Goal: Task Accomplishment & Management: Complete application form

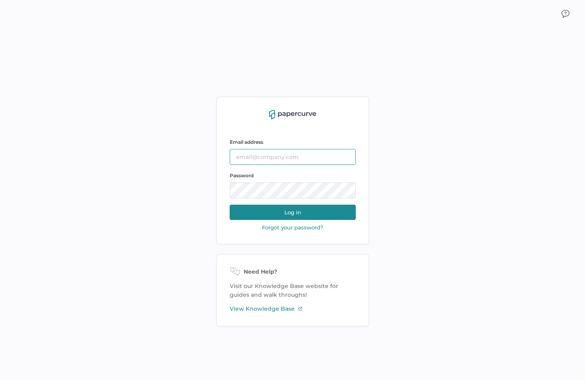
type input "farinoosh.rezai@fresenius-kabi.com"
click at [297, 215] on button "Log in" at bounding box center [293, 212] width 126 height 15
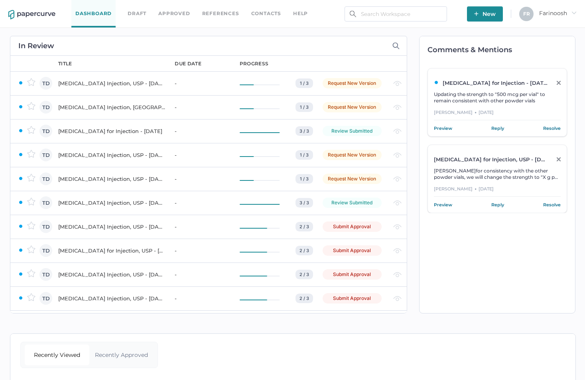
drag, startPoint x: 203, startPoint y: 0, endPoint x: 529, endPoint y: 291, distance: 436.7
click at [529, 291] on div "Comments & Mentions Levothyroxine Sodium for Injection - NOV 08, 2024 Updating …" at bounding box center [497, 175] width 156 height 278
click at [72, 226] on div "[MEDICAL_DATA] Injection, USP - [DATE]" at bounding box center [111, 227] width 107 height 10
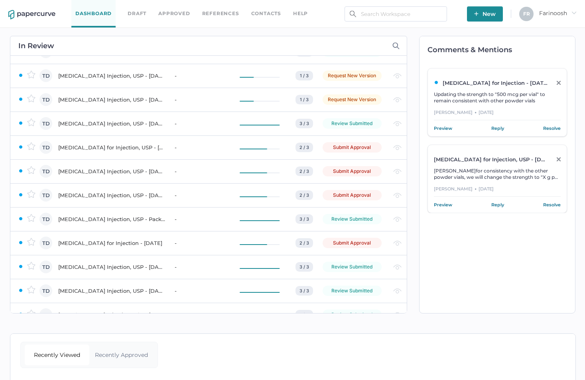
scroll to position [80, 0]
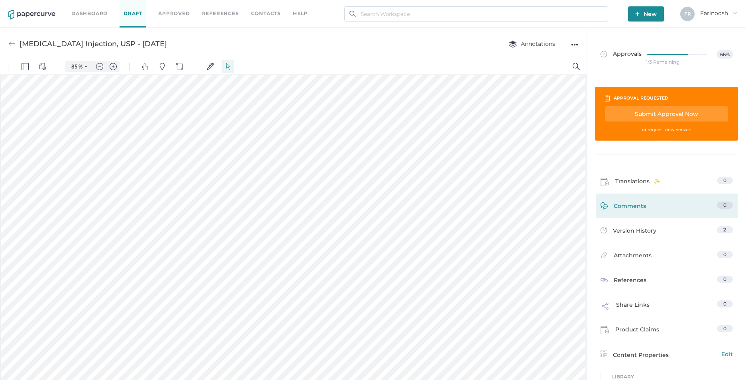
click at [647, 205] on link "Comments 0" at bounding box center [667, 208] width 132 height 12
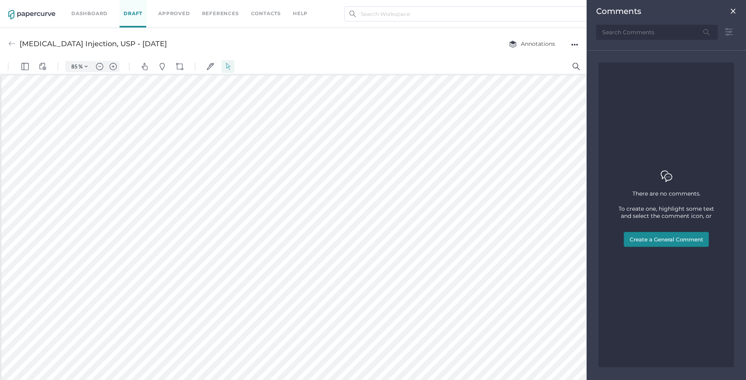
scroll to position [4, 0]
click at [731, 9] on img at bounding box center [733, 11] width 6 height 6
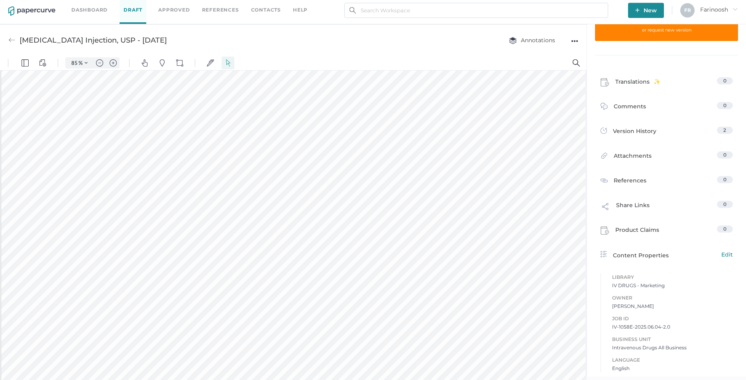
scroll to position [359, 0]
click at [616, 107] on span "Comments" at bounding box center [630, 108] width 32 height 12
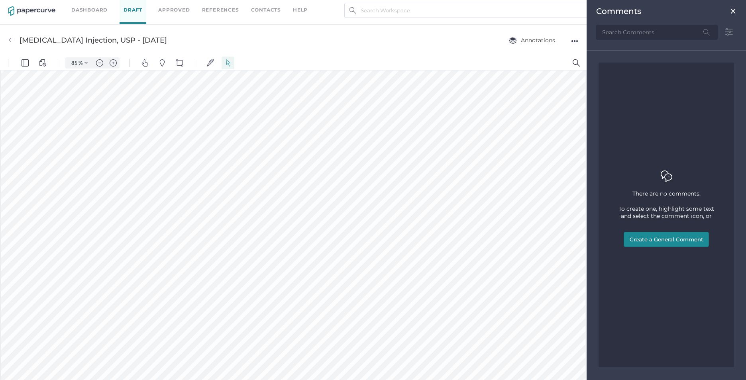
click at [734, 10] on img at bounding box center [733, 11] width 6 height 6
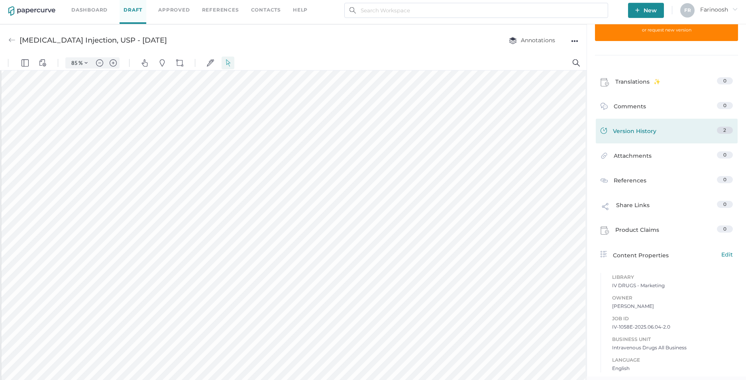
click at [637, 130] on span "Version History" at bounding box center [634, 132] width 43 height 11
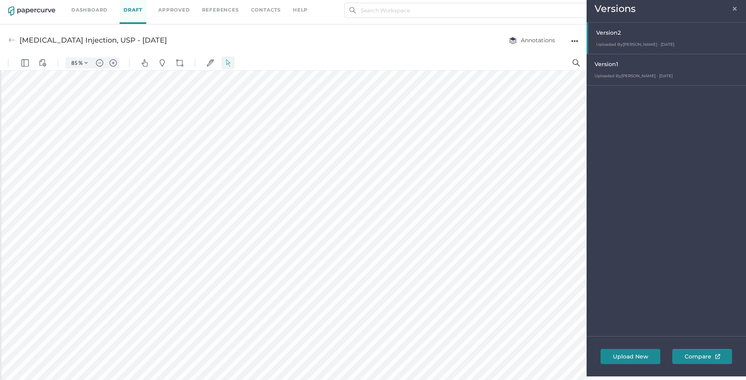
click at [637, 73] on div "Version 1 Uploaded By Tania Dmytrasz · Jun 4 June 4, 2025 at 1:41 pm" at bounding box center [666, 69] width 159 height 31
type input "85"
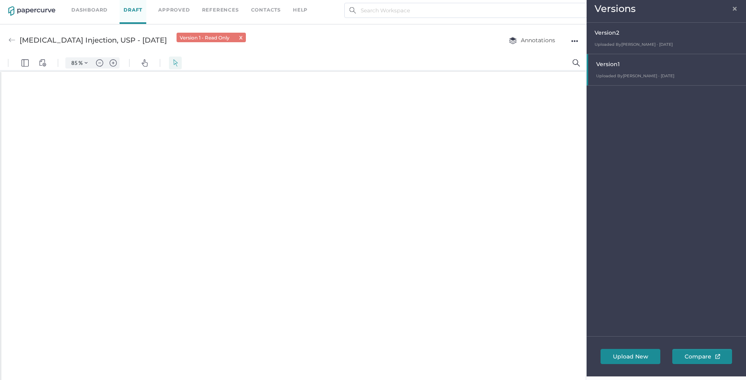
scroll to position [1, 0]
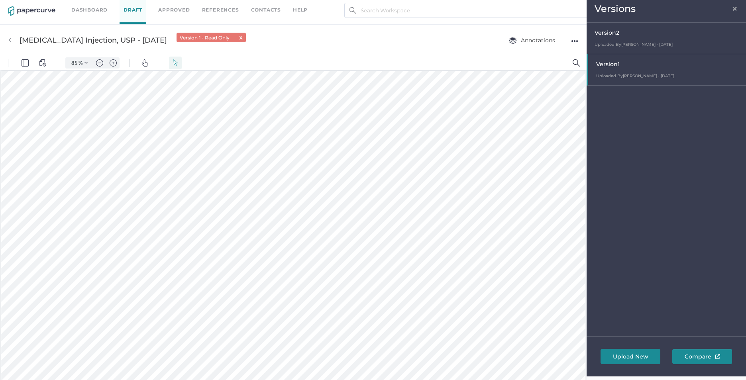
click at [735, 5] on span "×" at bounding box center [735, 7] width 6 height 6
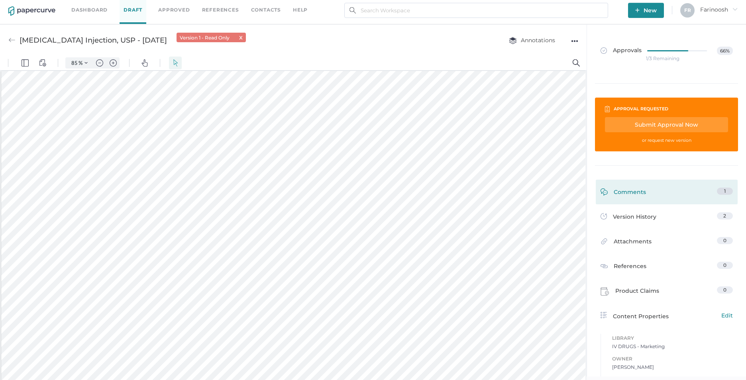
click at [633, 189] on span "Comments" at bounding box center [630, 194] width 32 height 12
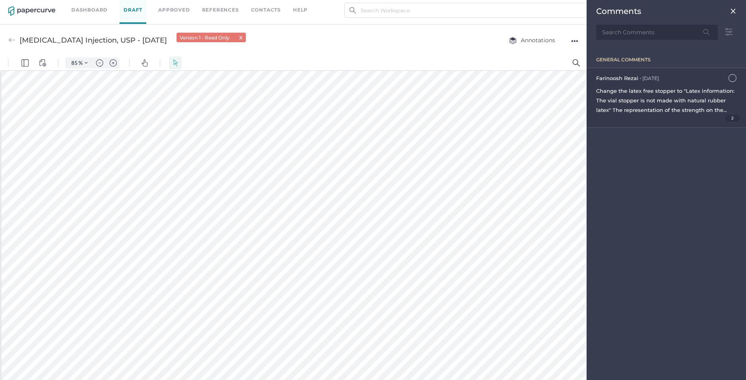
click at [676, 106] on div "Change the latex free stopper to "Latex information: The vial stopper is not ma…" at bounding box center [666, 100] width 140 height 29
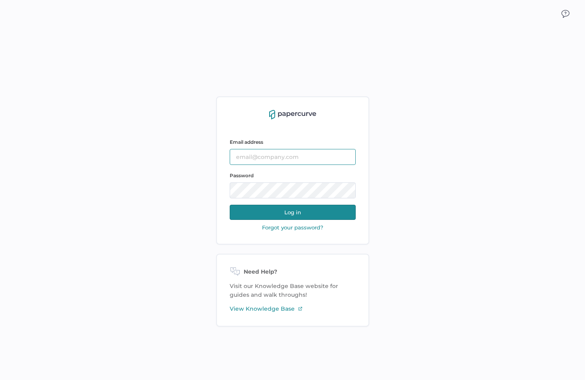
type input "[EMAIL_ADDRESS][DOMAIN_NAME]"
click at [292, 214] on button "Log in" at bounding box center [293, 212] width 126 height 15
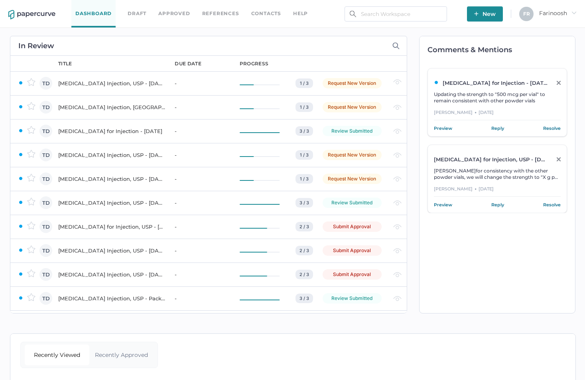
click at [120, 228] on div "[MEDICAL_DATA] for Injection, USP - [DATE]" at bounding box center [111, 227] width 107 height 10
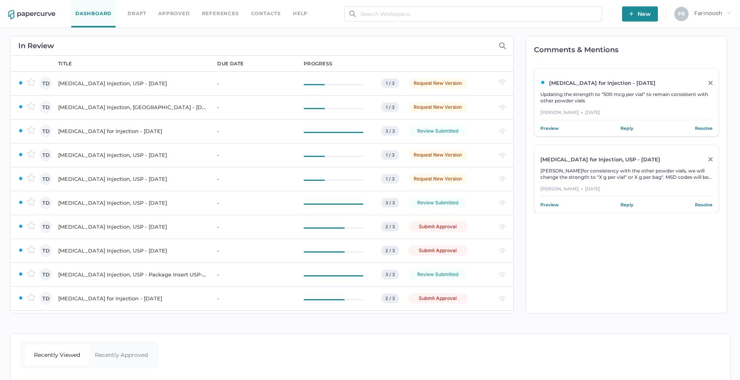
click at [128, 224] on div "Vinorelbine Injection, USP - August 14, 2023" at bounding box center [132, 227] width 149 height 10
click at [115, 224] on div "Zinc Sulfate Injection, USP - January 20, 2023" at bounding box center [132, 227] width 149 height 10
click at [132, 250] on div "CefTRIAXone for Injection - MAY 15, 2023" at bounding box center [132, 251] width 149 height 10
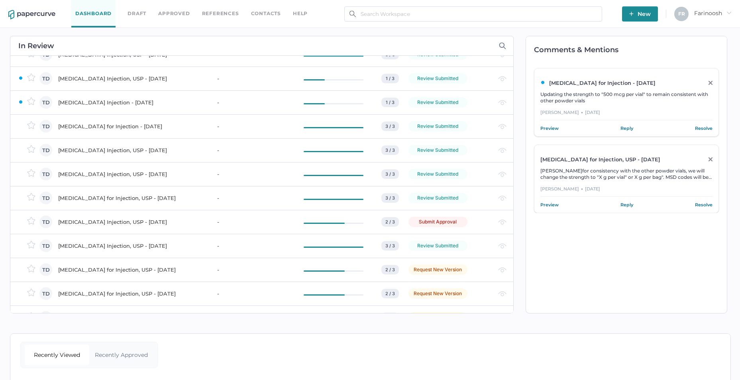
scroll to position [239, 0]
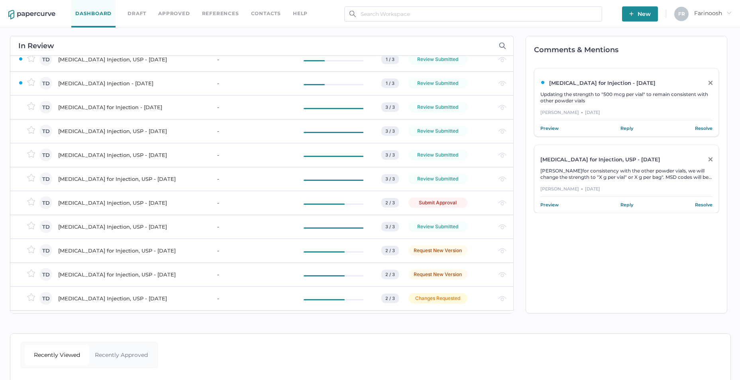
click at [158, 199] on div "Sodium Acetate Injection, USP - NOV 20, 2024" at bounding box center [132, 203] width 149 height 10
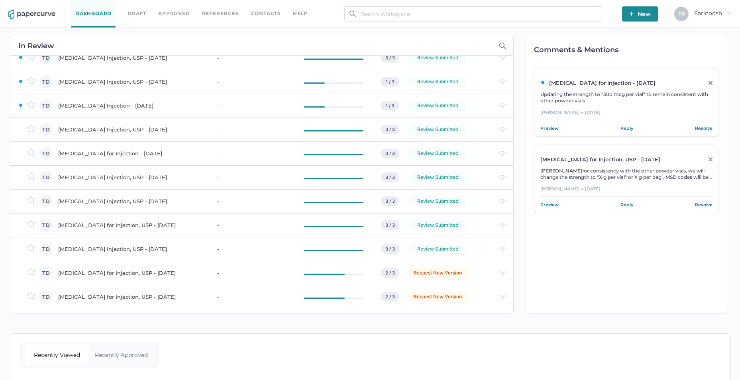
scroll to position [85, 0]
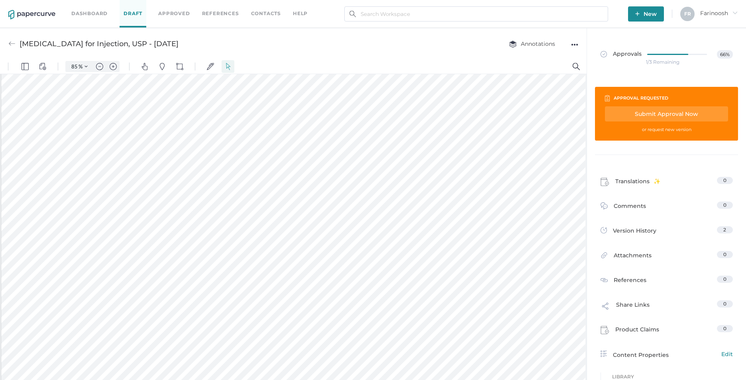
scroll to position [200, 0]
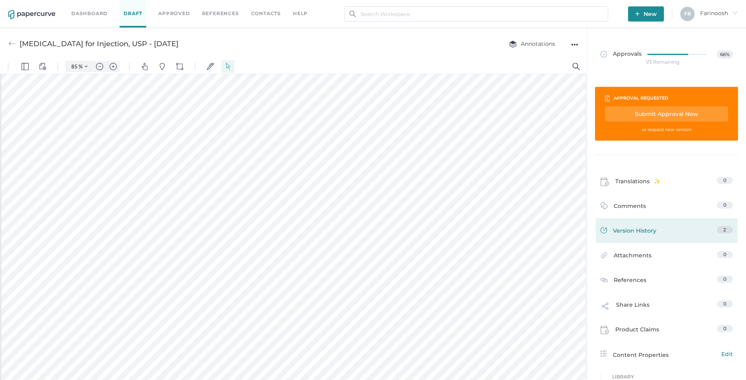
click at [619, 228] on span "Version History" at bounding box center [634, 231] width 43 height 11
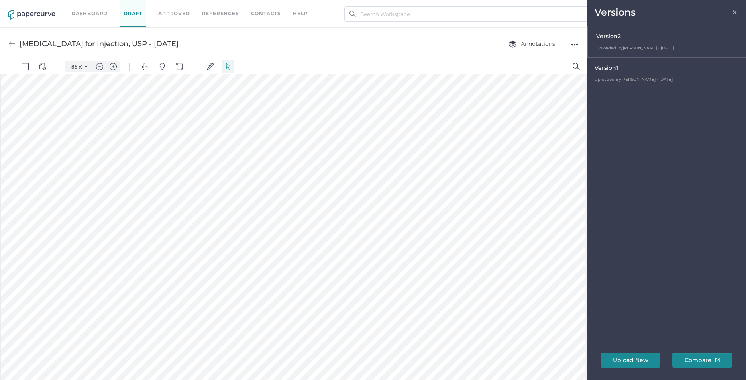
click at [630, 68] on div "Version 1" at bounding box center [668, 68] width 147 height 11
click at [733, 13] on span "×" at bounding box center [735, 11] width 6 height 6
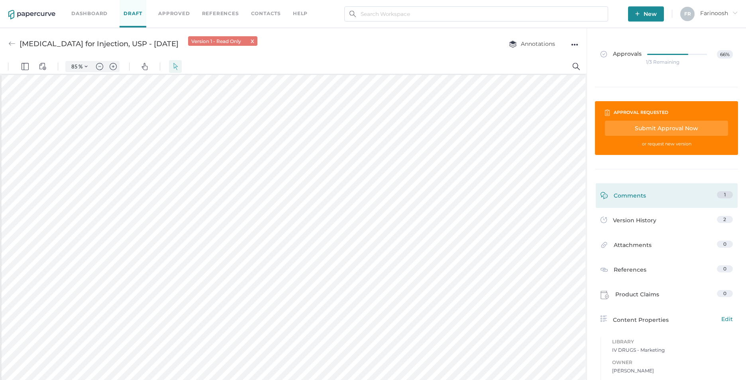
click at [630, 197] on span "Comments" at bounding box center [630, 197] width 32 height 12
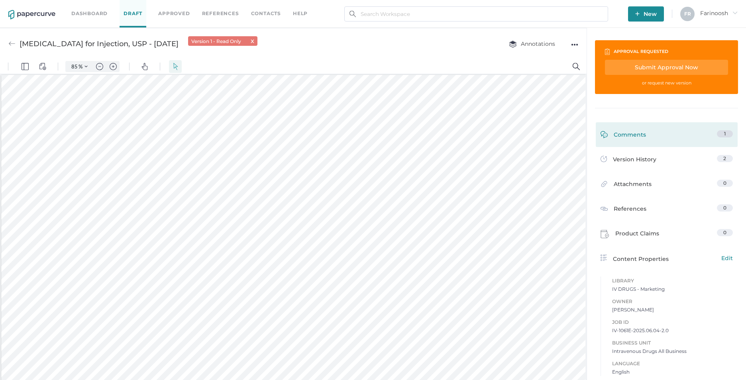
scroll to position [4, 0]
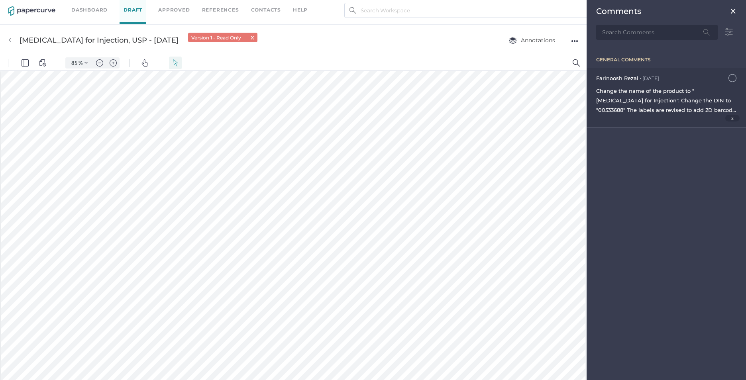
click at [652, 89] on span "Change the name of the product to " Tobramycin for Injection". Change the DIN t…" at bounding box center [666, 129] width 140 height 83
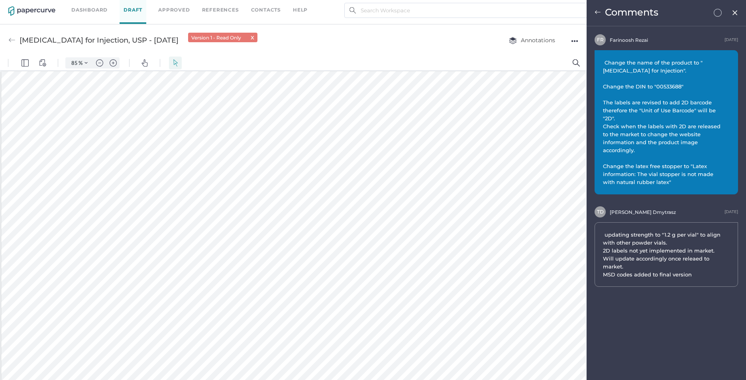
click at [732, 13] on img at bounding box center [735, 13] width 7 height 6
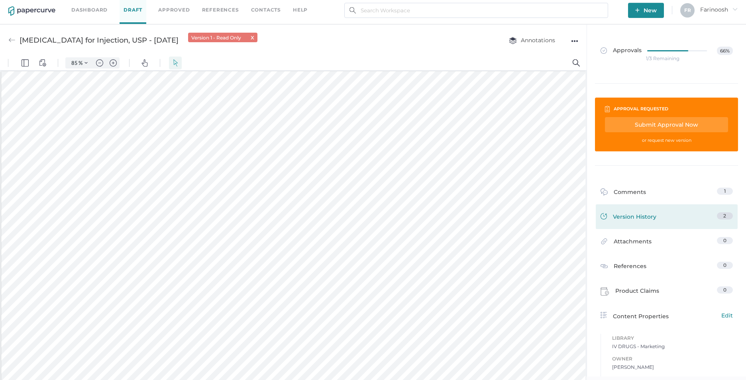
click at [633, 217] on span "Version History" at bounding box center [634, 217] width 43 height 11
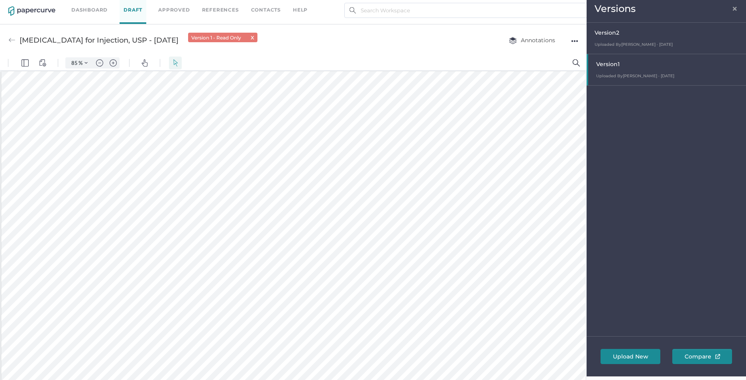
click at [623, 37] on div "Version 2" at bounding box center [668, 33] width 147 height 11
type input "85"
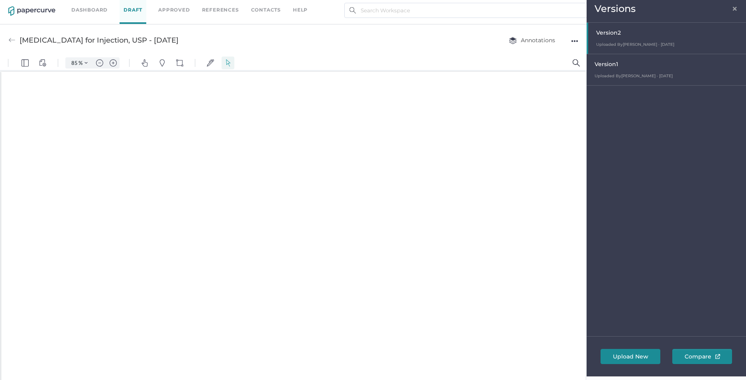
scroll to position [0, 0]
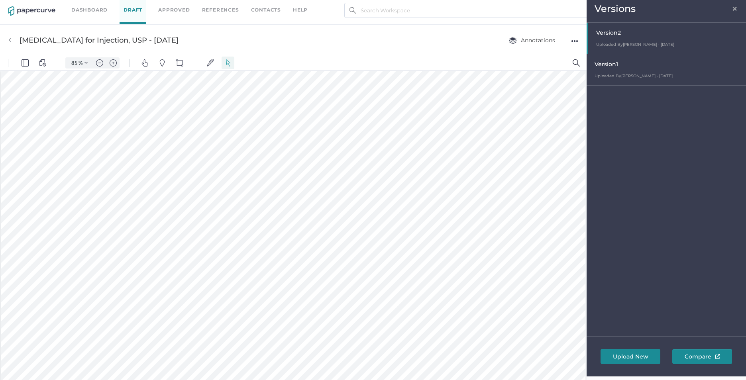
click at [739, 6] on div "Versions ×" at bounding box center [666, 9] width 159 height 26
click at [733, 8] on span "×" at bounding box center [735, 7] width 6 height 6
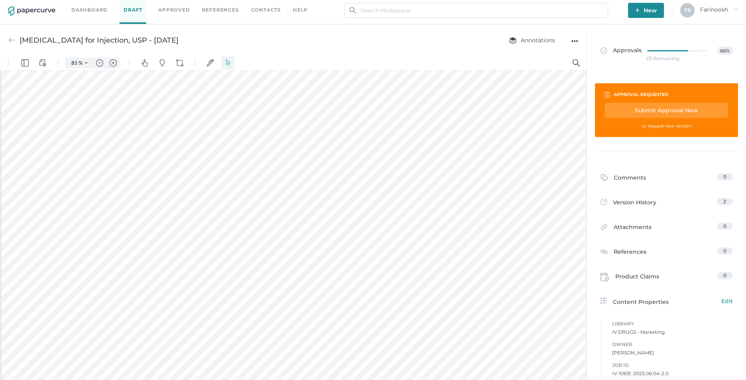
scroll to position [439, 0]
click at [666, 108] on div "Submit Approval Now" at bounding box center [666, 110] width 123 height 15
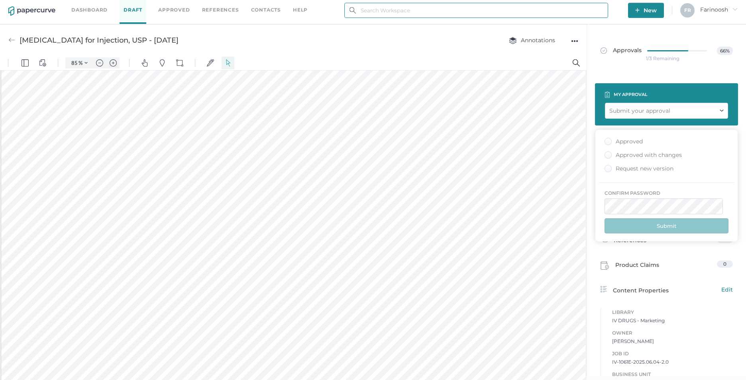
type input "[EMAIL_ADDRESS][DOMAIN_NAME]"
click at [607, 140] on div "Approved" at bounding box center [624, 142] width 38 height 8
click at [607, 139] on input "Approved" at bounding box center [607, 139] width 0 height 0
click at [666, 224] on button "Submit" at bounding box center [667, 225] width 124 height 15
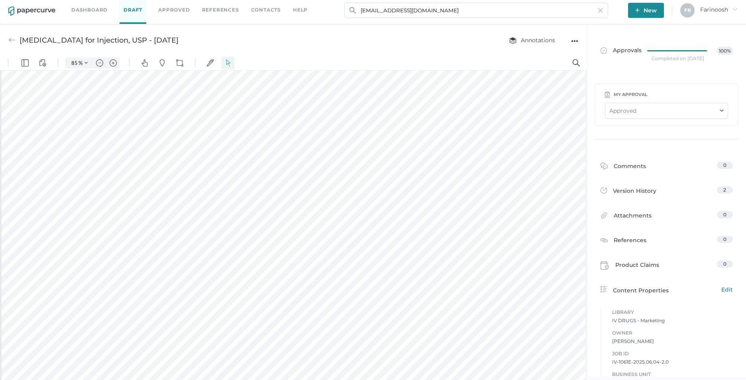
scroll to position [200, 0]
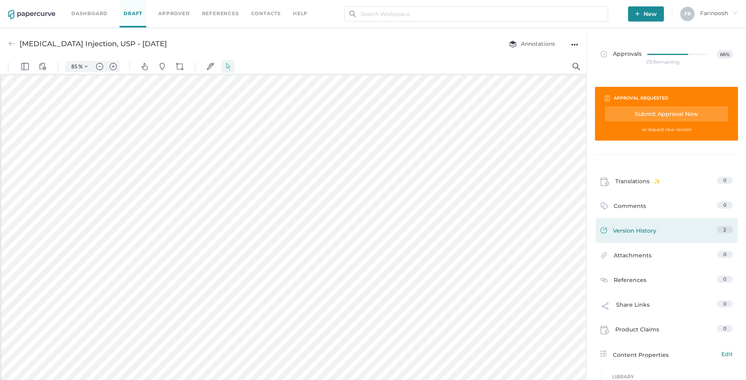
click at [623, 230] on span "Version History" at bounding box center [634, 231] width 43 height 11
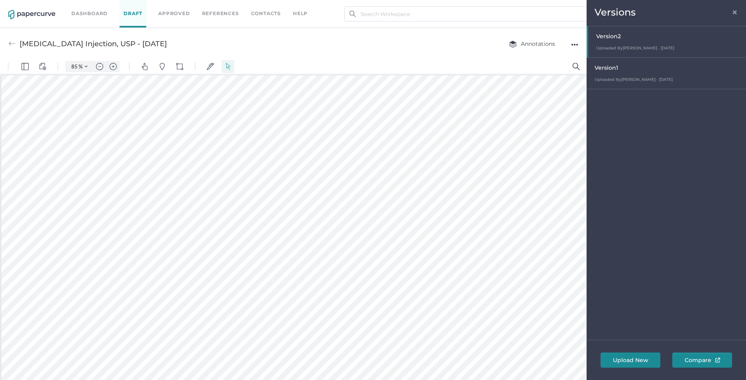
click at [616, 72] on div "Version 1" at bounding box center [668, 68] width 147 height 11
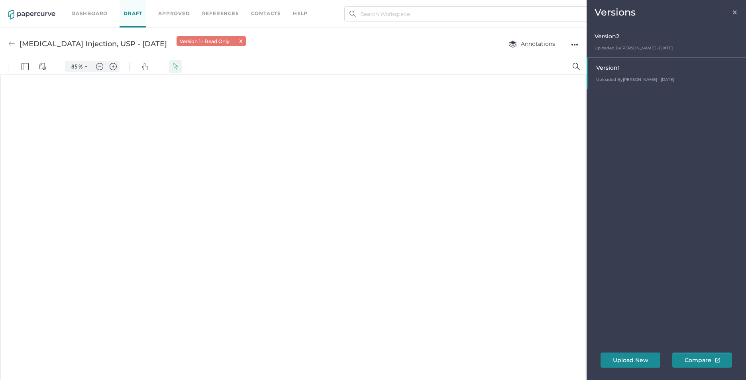
scroll to position [1, 0]
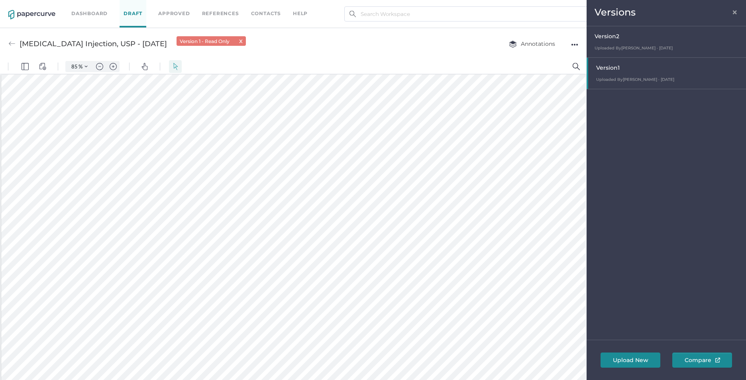
click at [646, 74] on div at bounding box center [667, 73] width 158 height 31
click at [736, 11] on span "×" at bounding box center [735, 11] width 6 height 6
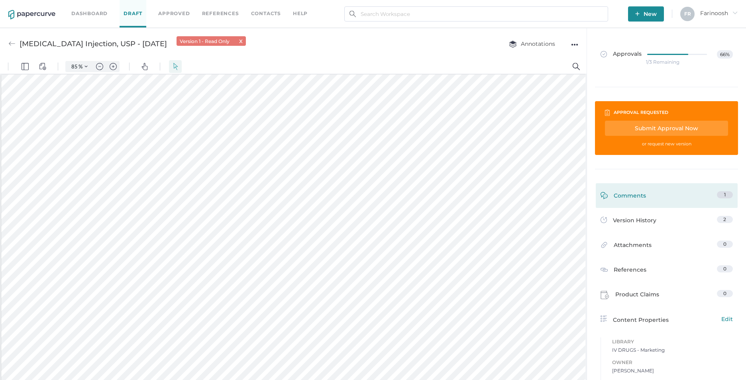
click at [637, 195] on span "Comments" at bounding box center [630, 197] width 32 height 12
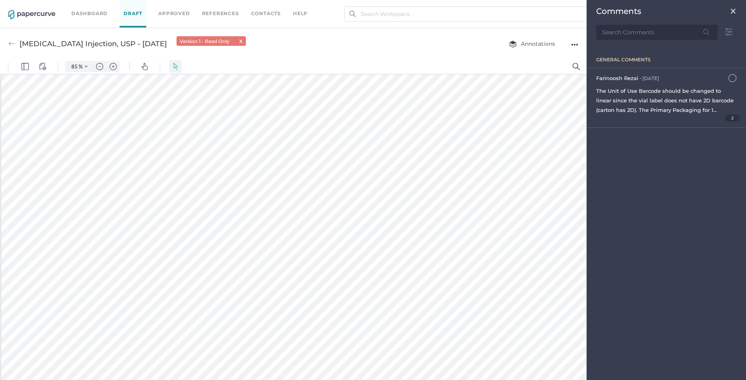
scroll to position [4, 0]
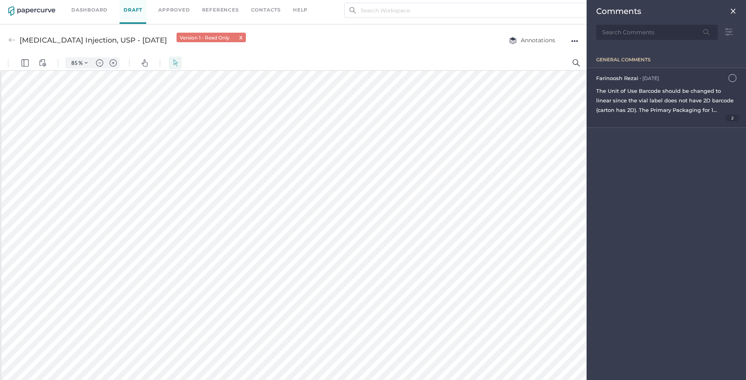
click at [639, 98] on span "The Unit of Use Barcode should be changed to linear since the vial label does n…" at bounding box center [666, 120] width 140 height 64
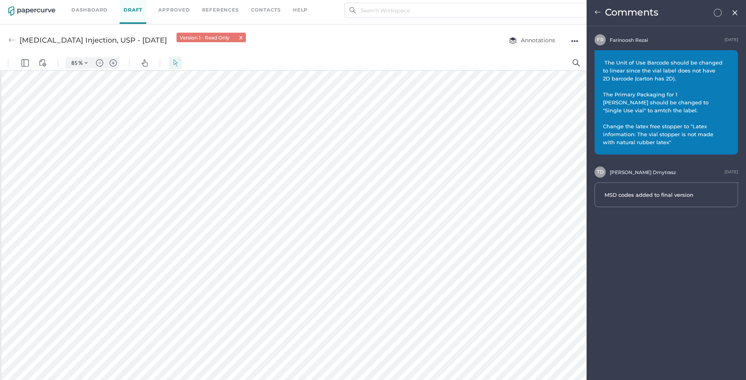
click at [732, 12] on img at bounding box center [735, 13] width 7 height 6
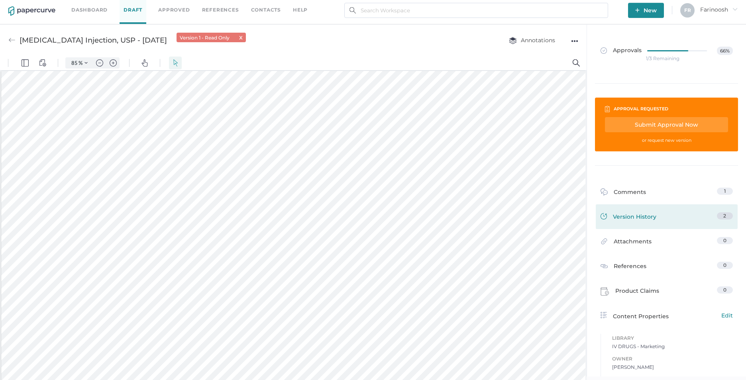
click at [634, 215] on span "Version History" at bounding box center [634, 217] width 43 height 11
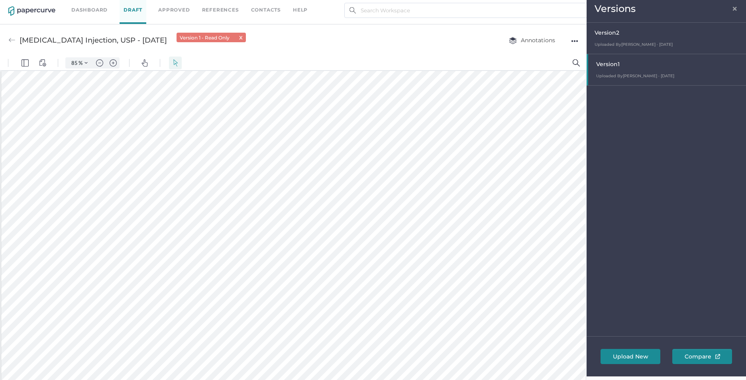
click at [629, 33] on div "Version 2" at bounding box center [668, 33] width 147 height 11
type input "85"
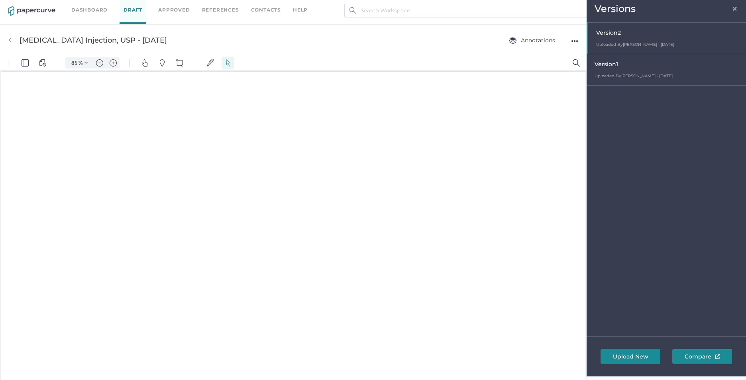
scroll to position [1, 0]
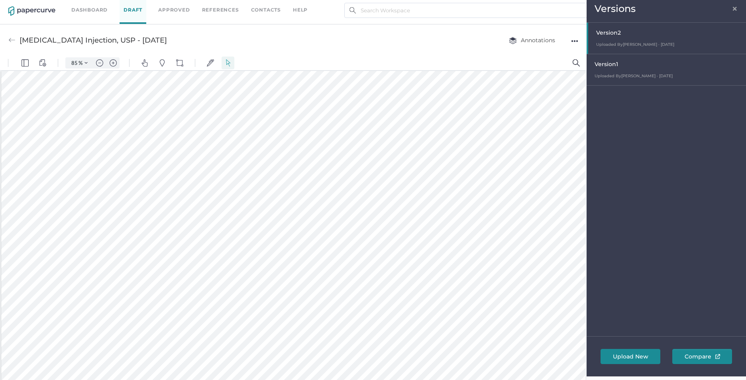
click at [735, 6] on span "×" at bounding box center [735, 7] width 6 height 6
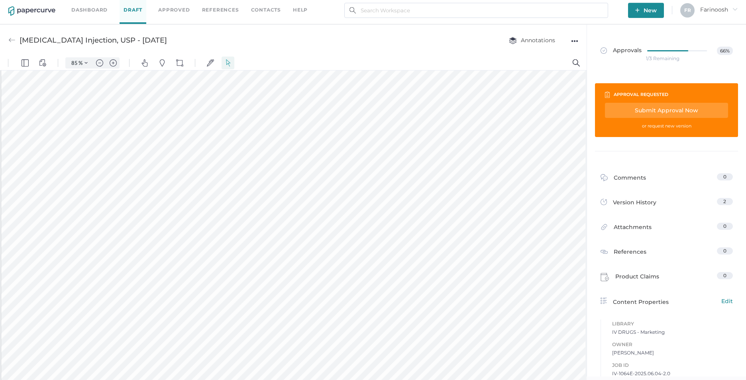
scroll to position [479, 0]
click at [672, 108] on div "Submit Approval Now" at bounding box center [666, 110] width 123 height 15
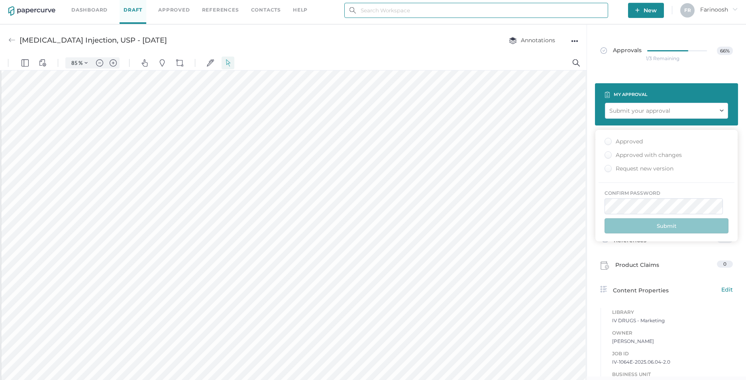
type input "[EMAIL_ADDRESS][DOMAIN_NAME]"
click at [611, 141] on div "Approved" at bounding box center [624, 142] width 38 height 8
click at [607, 139] on input "Approved" at bounding box center [607, 139] width 0 height 0
click at [659, 227] on button "Submit" at bounding box center [667, 225] width 124 height 15
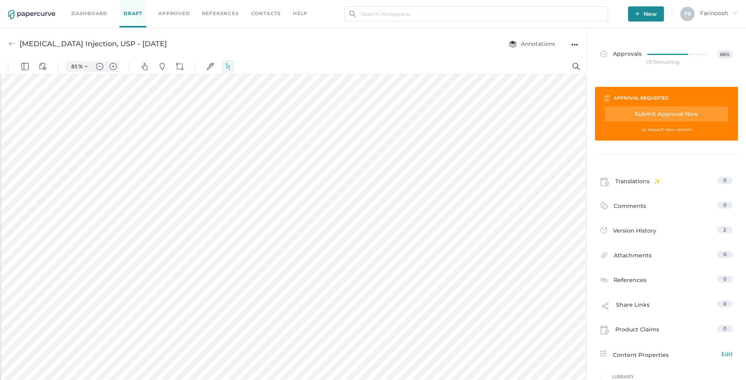
scroll to position [81, 0]
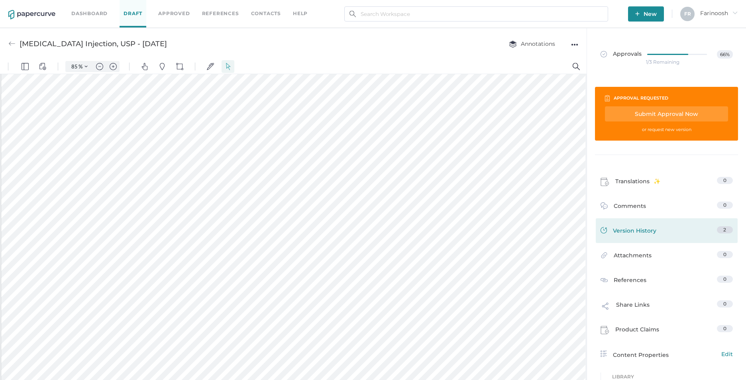
click at [632, 228] on span "Version History" at bounding box center [634, 231] width 43 height 11
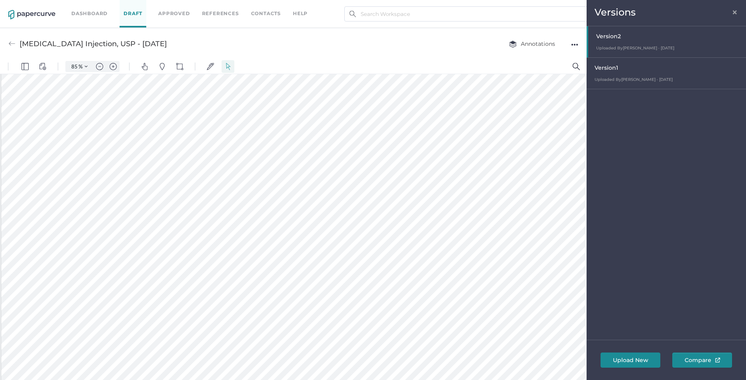
click at [625, 70] on div "Version 1" at bounding box center [668, 68] width 147 height 11
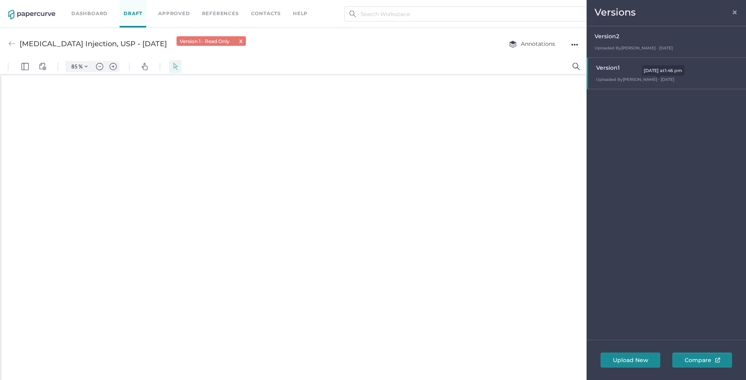
scroll to position [1, 0]
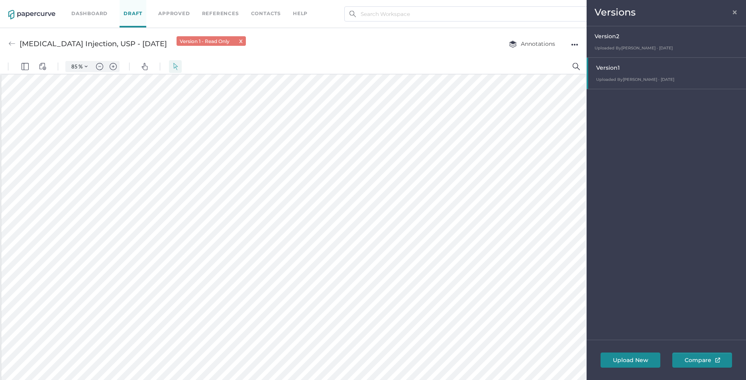
click at [736, 12] on span "×" at bounding box center [735, 11] width 6 height 6
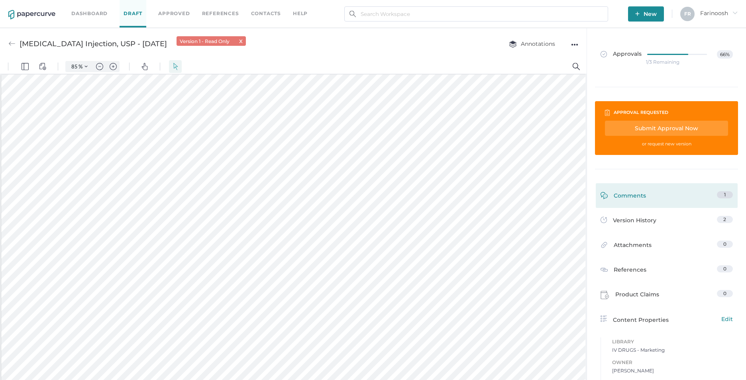
click at [636, 191] on span "Comments" at bounding box center [630, 197] width 32 height 12
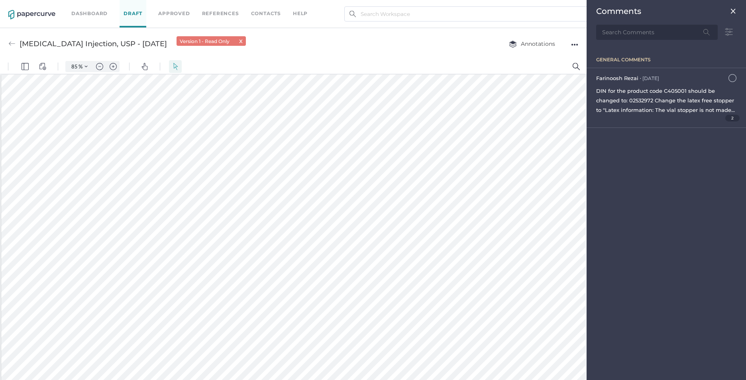
scroll to position [4, 0]
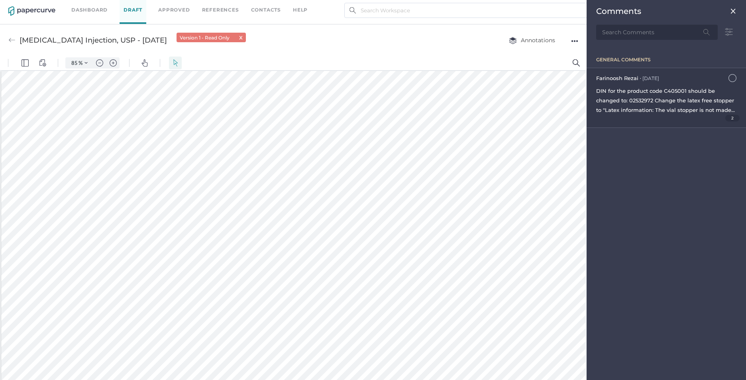
click at [657, 95] on div "DIN for the product code C405001 should be changed to: 02532972 Change the late…" at bounding box center [666, 100] width 140 height 29
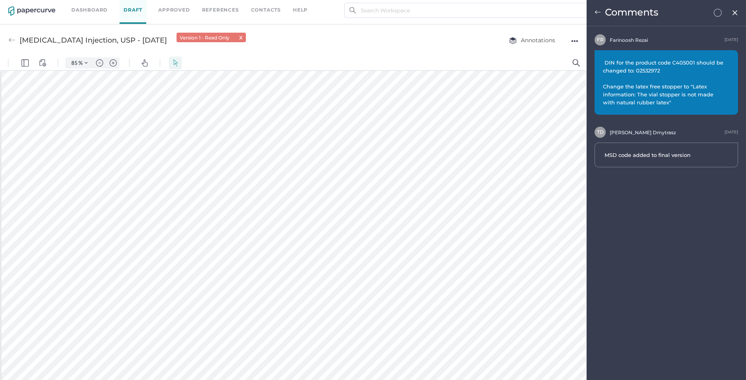
click at [733, 9] on span at bounding box center [735, 11] width 6 height 6
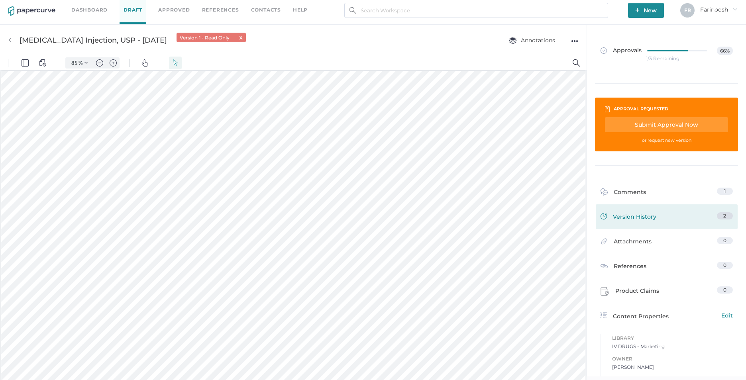
click at [630, 217] on span "Version History" at bounding box center [634, 217] width 43 height 11
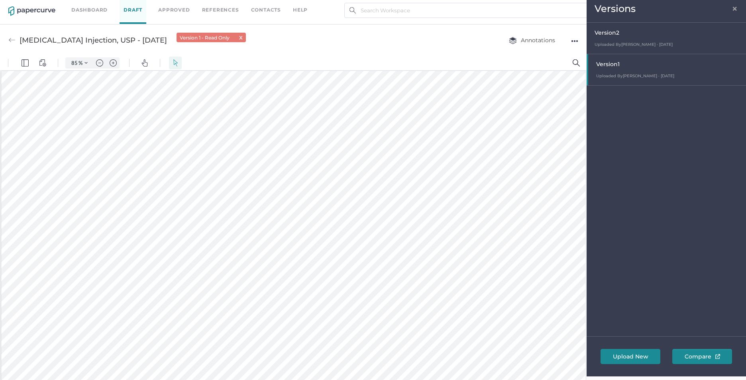
click at [625, 37] on div "Version 2" at bounding box center [668, 33] width 147 height 11
type input "85"
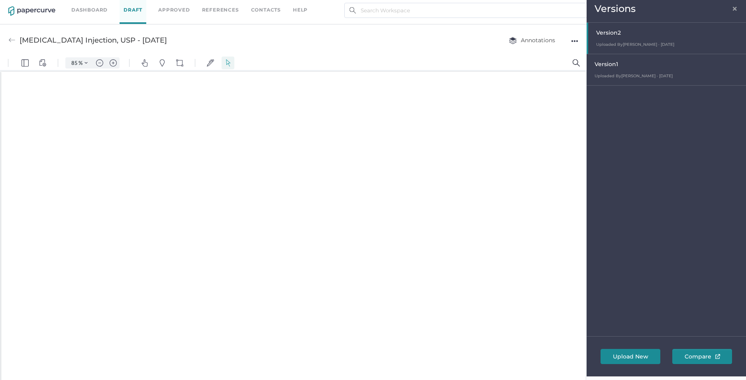
scroll to position [1, 0]
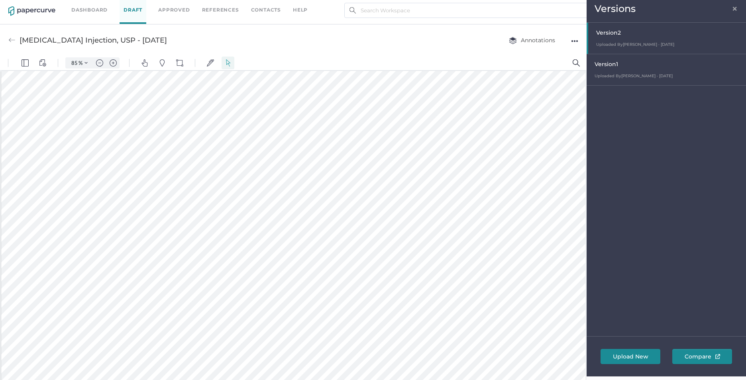
click at [733, 8] on span "×" at bounding box center [735, 7] width 6 height 6
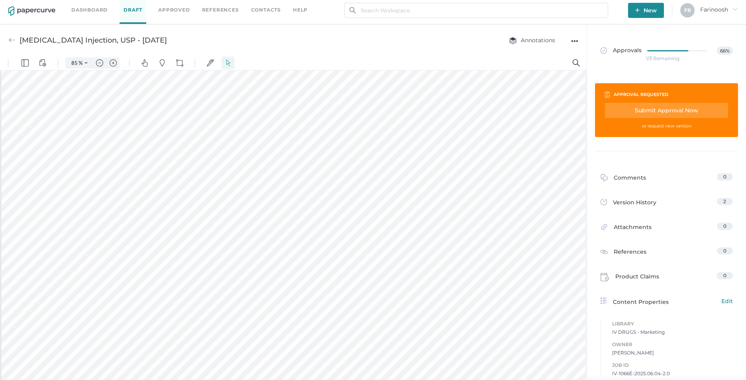
scroll to position [678, 0]
click at [655, 106] on div "Submit Approval Now" at bounding box center [666, 110] width 123 height 15
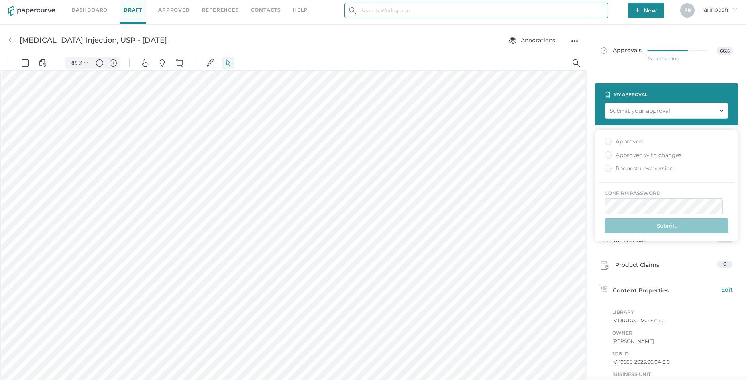
type input "[EMAIL_ADDRESS][DOMAIN_NAME]"
click at [606, 142] on div "Approved" at bounding box center [624, 142] width 38 height 8
click at [607, 139] on input "Approved" at bounding box center [607, 139] width 0 height 0
click at [650, 225] on button "Submit" at bounding box center [667, 225] width 124 height 15
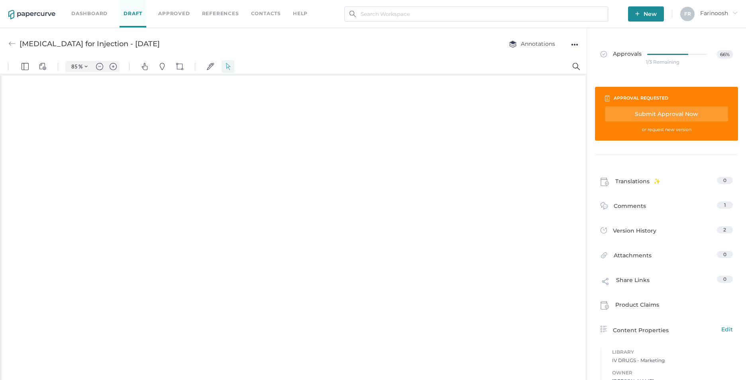
scroll to position [1, 0]
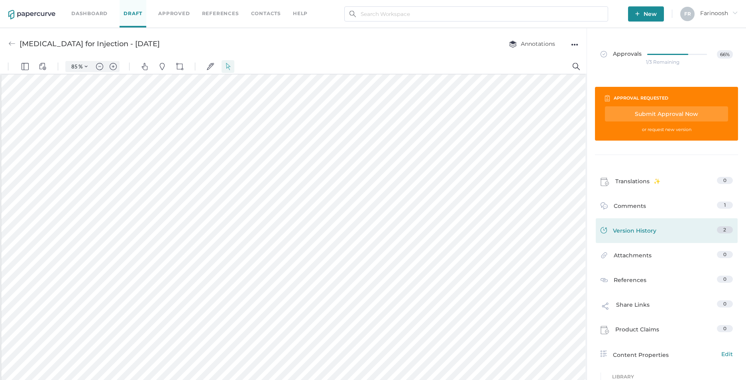
click at [631, 229] on span "Version History" at bounding box center [634, 231] width 43 height 11
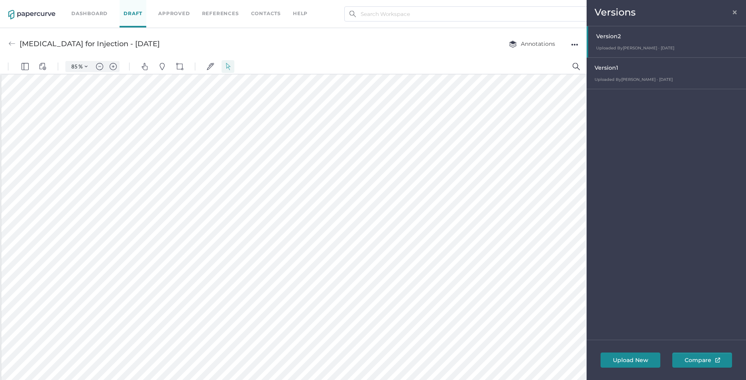
click at [627, 71] on div "Version 1" at bounding box center [668, 68] width 147 height 11
click at [735, 11] on span "×" at bounding box center [735, 11] width 6 height 6
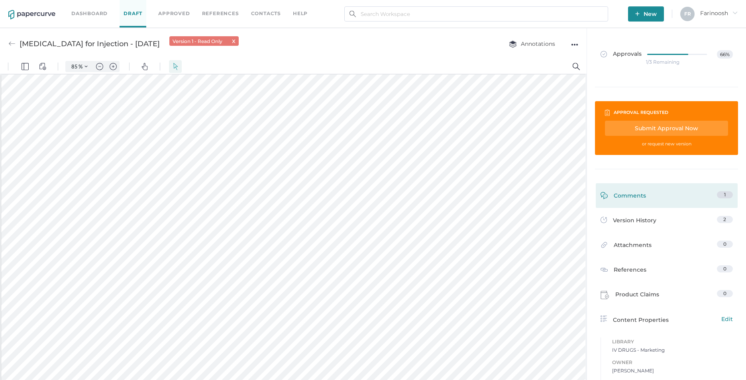
click at [627, 193] on span "Comments" at bounding box center [630, 197] width 32 height 12
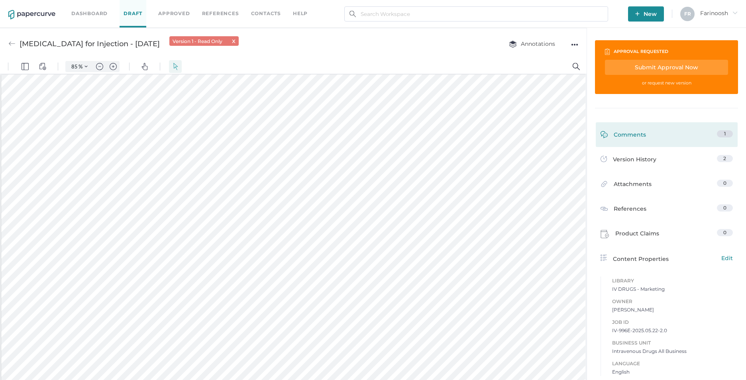
scroll to position [4, 0]
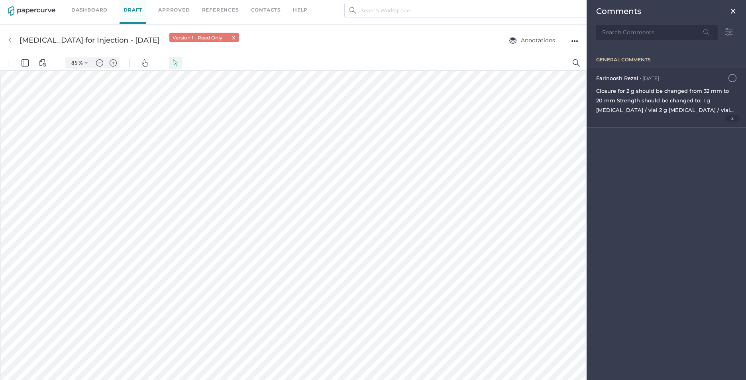
click at [637, 100] on span "Closure for 2 g should be changed from 32 mm to 20 mm Strength should be change…" at bounding box center [666, 144] width 140 height 112
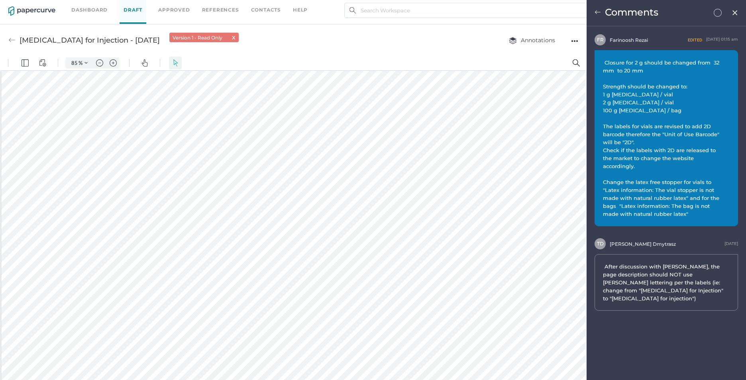
click at [736, 10] on img at bounding box center [735, 13] width 7 height 6
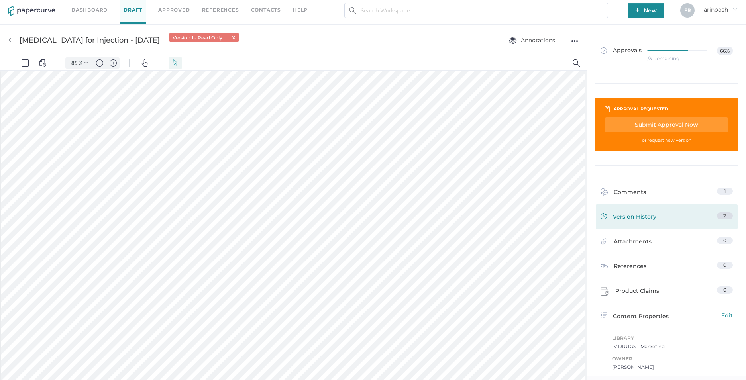
click at [635, 216] on span "Version History" at bounding box center [634, 217] width 43 height 11
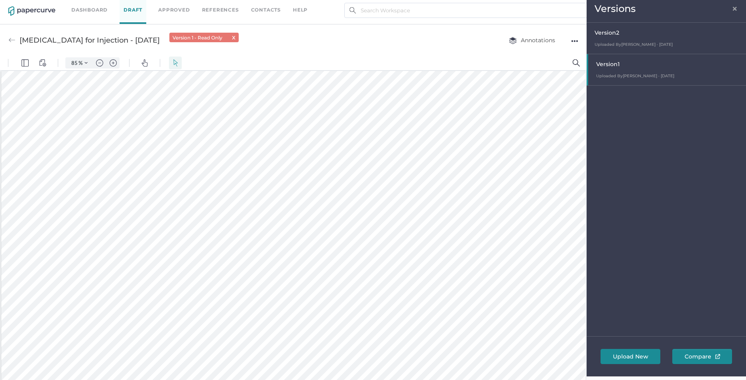
click at [633, 37] on div "Version 2" at bounding box center [668, 33] width 147 height 11
type input "85"
click at [733, 7] on span "×" at bounding box center [735, 7] width 6 height 6
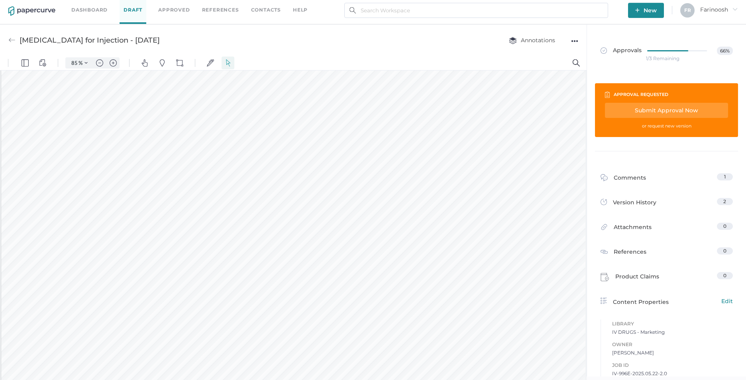
scroll to position [838, 0]
click at [668, 110] on div "Submit Approval Now" at bounding box center [666, 110] width 123 height 15
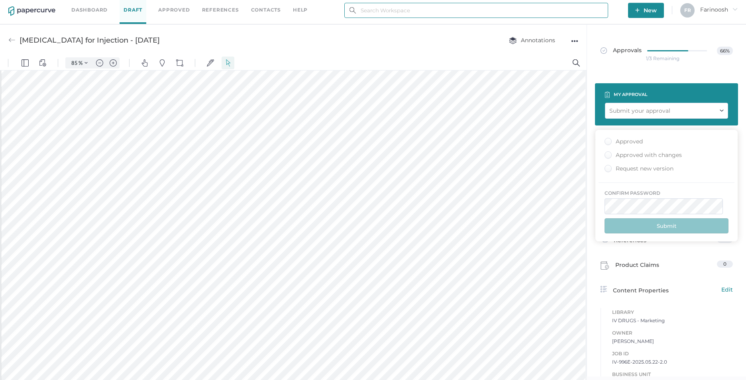
type input "[EMAIL_ADDRESS][DOMAIN_NAME]"
click at [609, 141] on div "Approved" at bounding box center [624, 142] width 38 height 8
click at [607, 139] on input "Approved" at bounding box center [607, 139] width 0 height 0
drag, startPoint x: 654, startPoint y: 224, endPoint x: 627, endPoint y: 223, distance: 27.5
click at [653, 224] on button "Submit" at bounding box center [667, 225] width 124 height 15
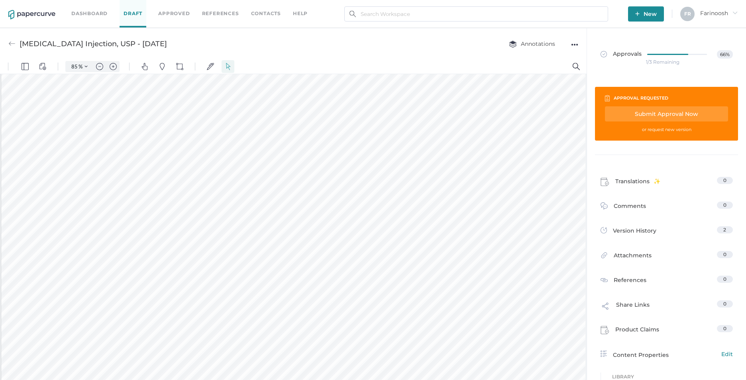
scroll to position [479, 0]
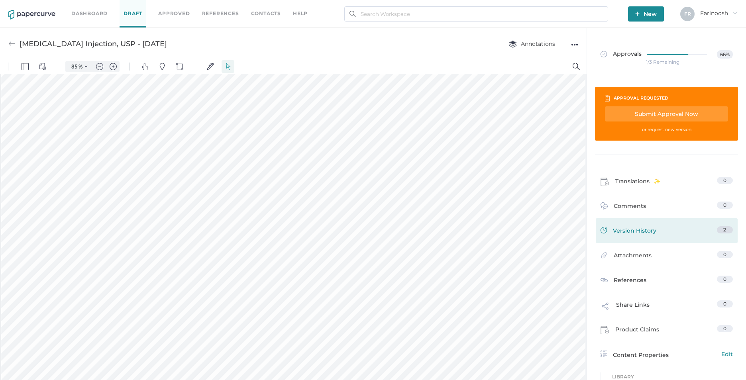
click at [630, 232] on span "Version History" at bounding box center [634, 231] width 43 height 11
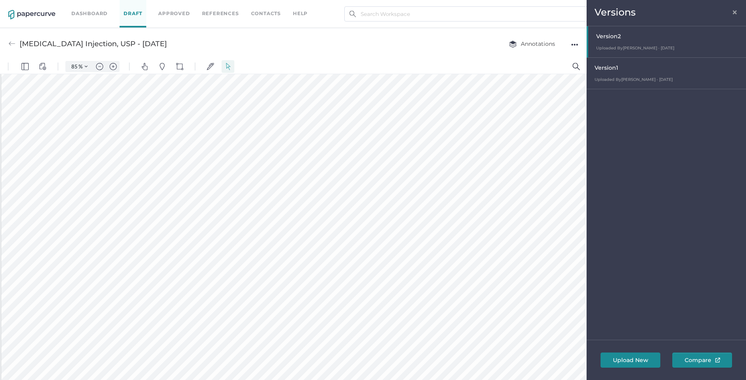
click at [623, 71] on div "Version 1" at bounding box center [668, 68] width 147 height 11
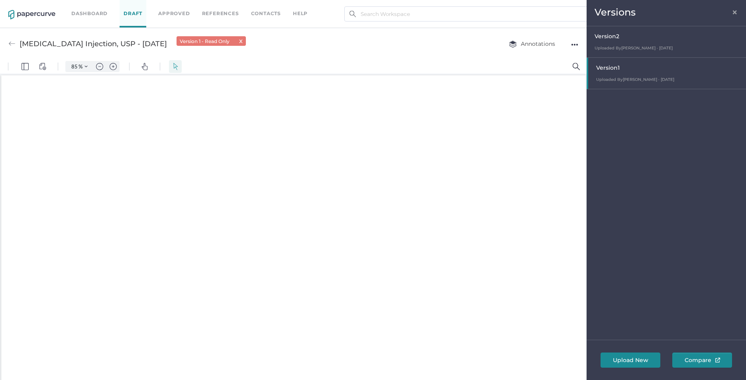
scroll to position [1, 0]
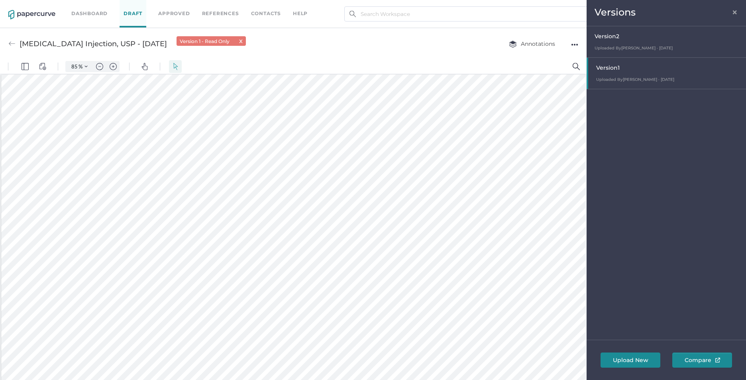
click at [658, 71] on div at bounding box center [667, 73] width 158 height 31
click at [635, 80] on span "Uploaded By [PERSON_NAME] · [DATE]" at bounding box center [635, 79] width 78 height 5
click at [737, 11] on span "×" at bounding box center [735, 11] width 6 height 6
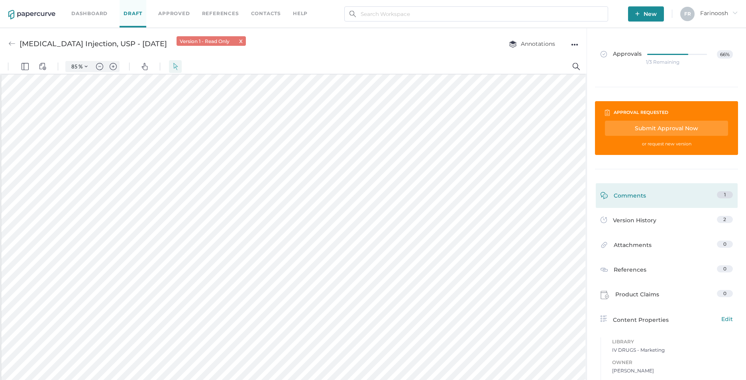
click at [629, 195] on span "Comments" at bounding box center [630, 197] width 32 height 12
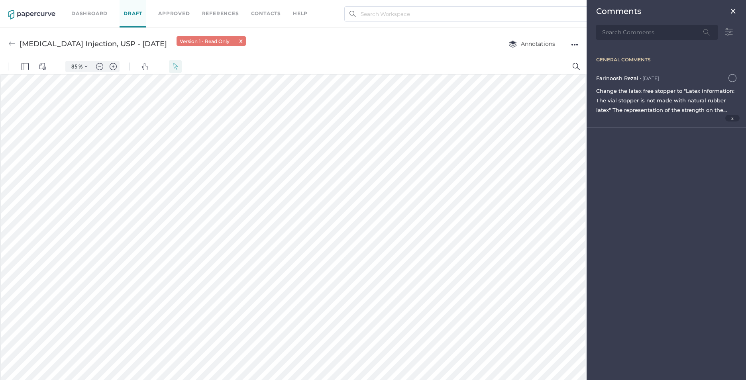
scroll to position [4, 0]
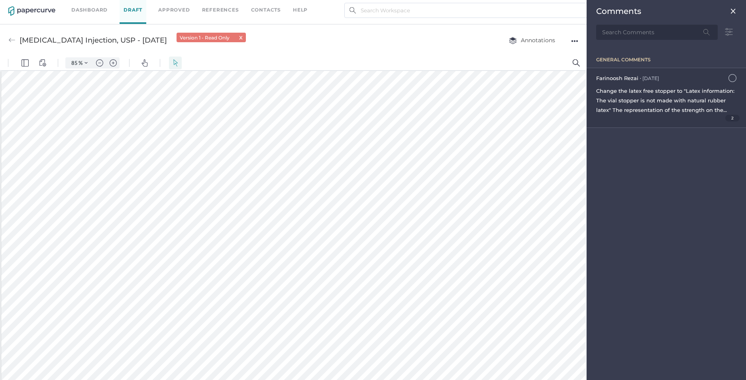
click at [627, 89] on span "Change the latex free stopper to "Latex information: The vial stopper is not ma…" at bounding box center [665, 124] width 138 height 73
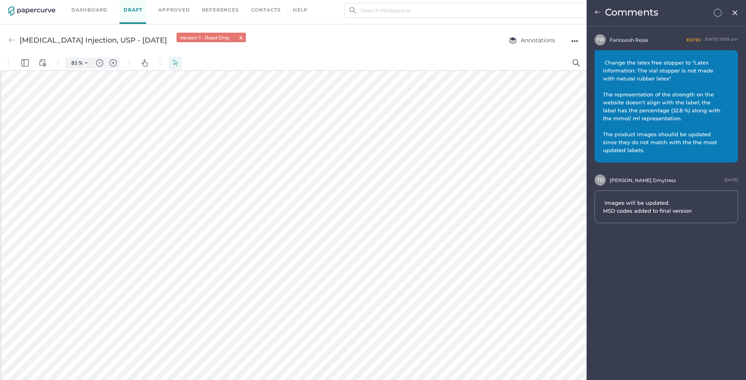
click at [595, 10] on img at bounding box center [598, 12] width 6 height 6
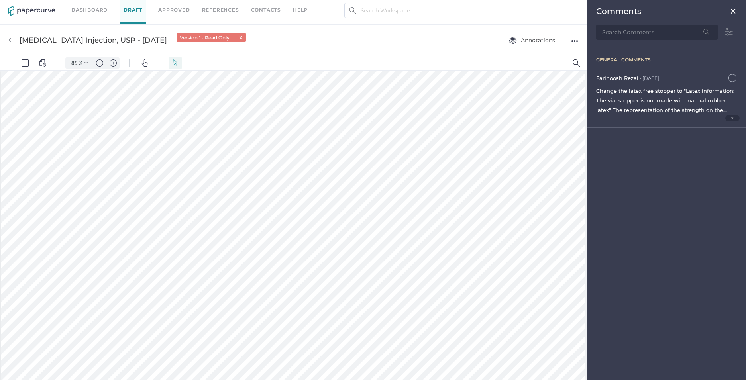
click at [735, 9] on img at bounding box center [733, 11] width 6 height 6
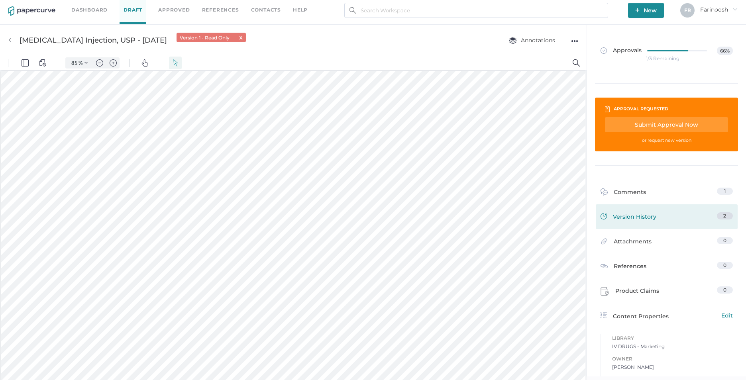
click at [635, 215] on span "Version History" at bounding box center [634, 217] width 43 height 11
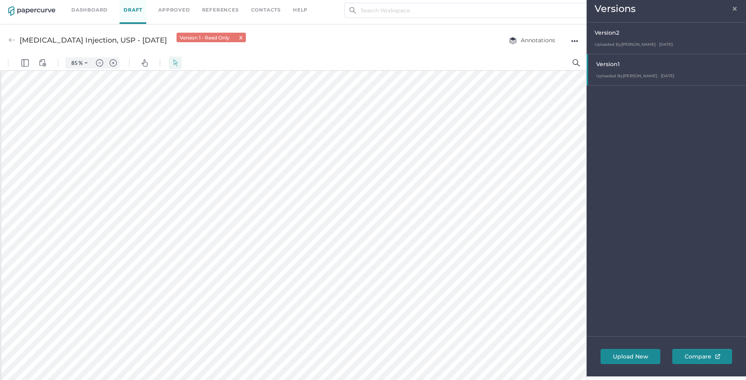
click at [625, 36] on div "Version 2" at bounding box center [668, 33] width 147 height 11
type input "85"
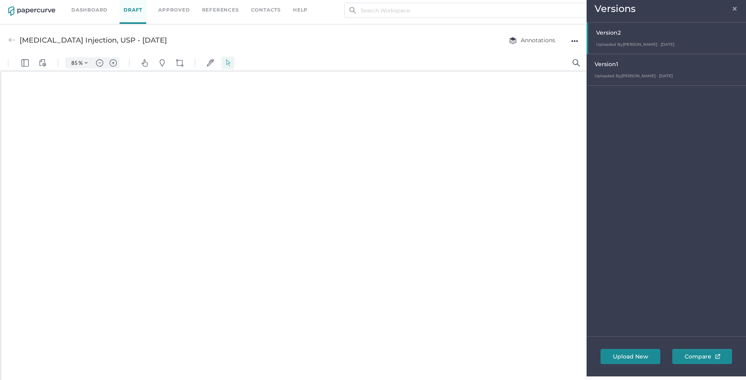
scroll to position [1, 0]
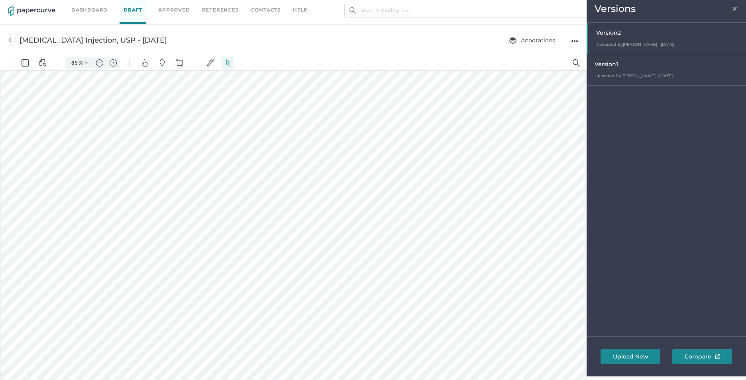
click at [735, 5] on span "×" at bounding box center [735, 7] width 6 height 6
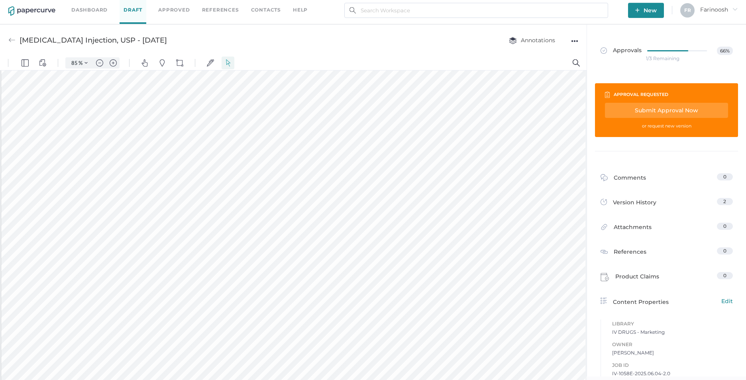
scroll to position [399, 0]
click at [677, 110] on div "Submit Approval Now" at bounding box center [666, 110] width 123 height 15
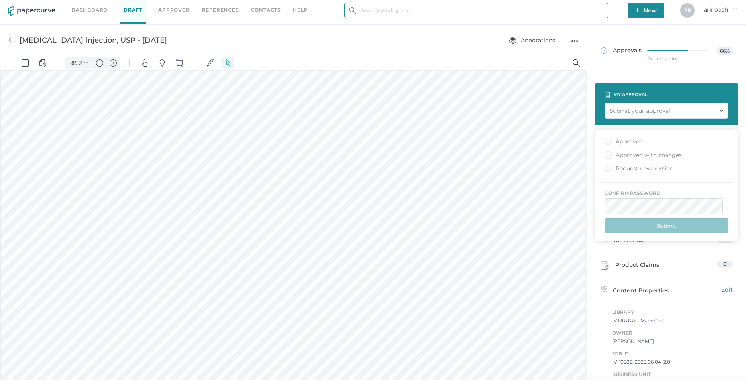
type input "[EMAIL_ADDRESS][DOMAIN_NAME]"
click at [609, 142] on div "Approved" at bounding box center [624, 142] width 38 height 8
click at [607, 139] on input "Approved" at bounding box center [607, 139] width 0 height 0
drag, startPoint x: 658, startPoint y: 225, endPoint x: 619, endPoint y: 226, distance: 38.7
click at [657, 226] on button "Submit" at bounding box center [667, 225] width 124 height 15
